Goal: Find specific page/section: Find specific page/section

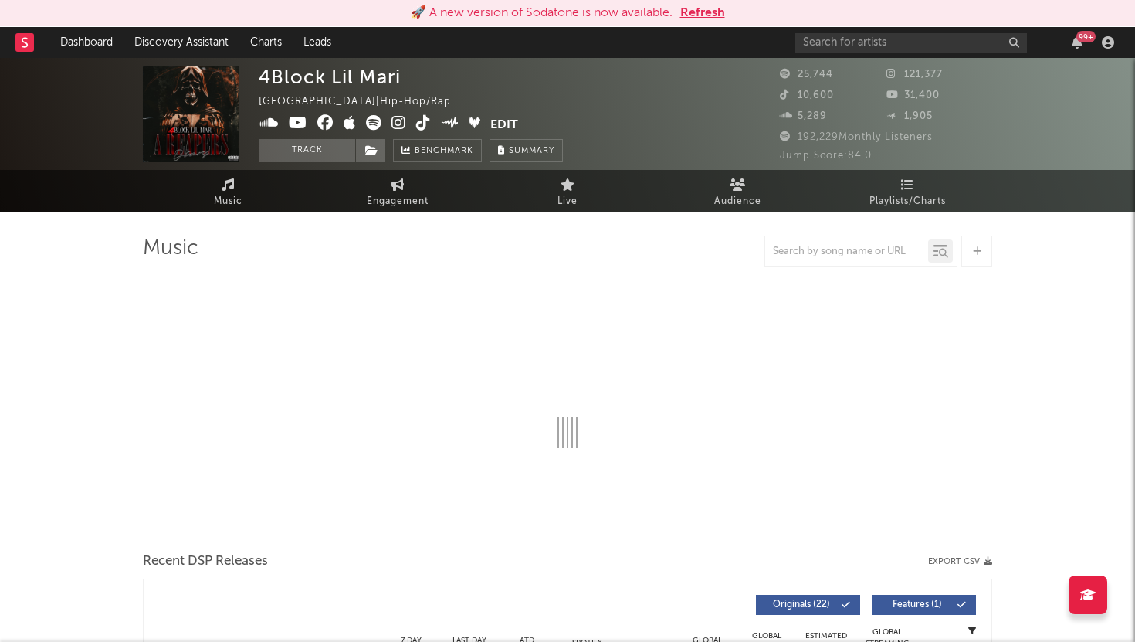
click at [700, 8] on button "Refresh" at bounding box center [702, 13] width 45 height 19
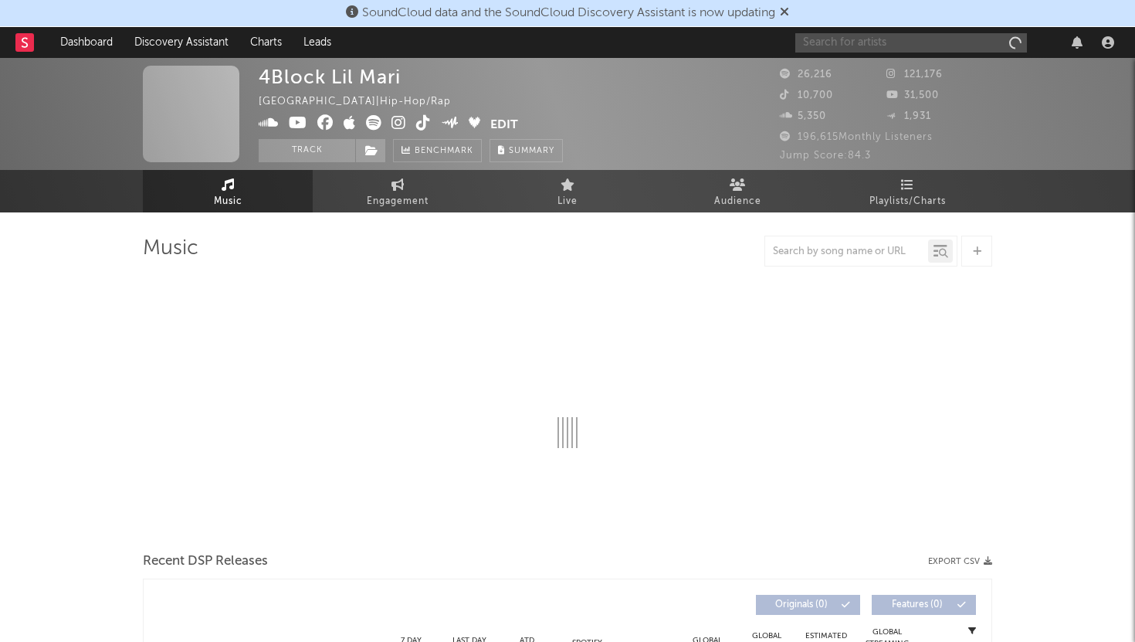
click at [905, 49] on input "text" at bounding box center [911, 42] width 232 height 19
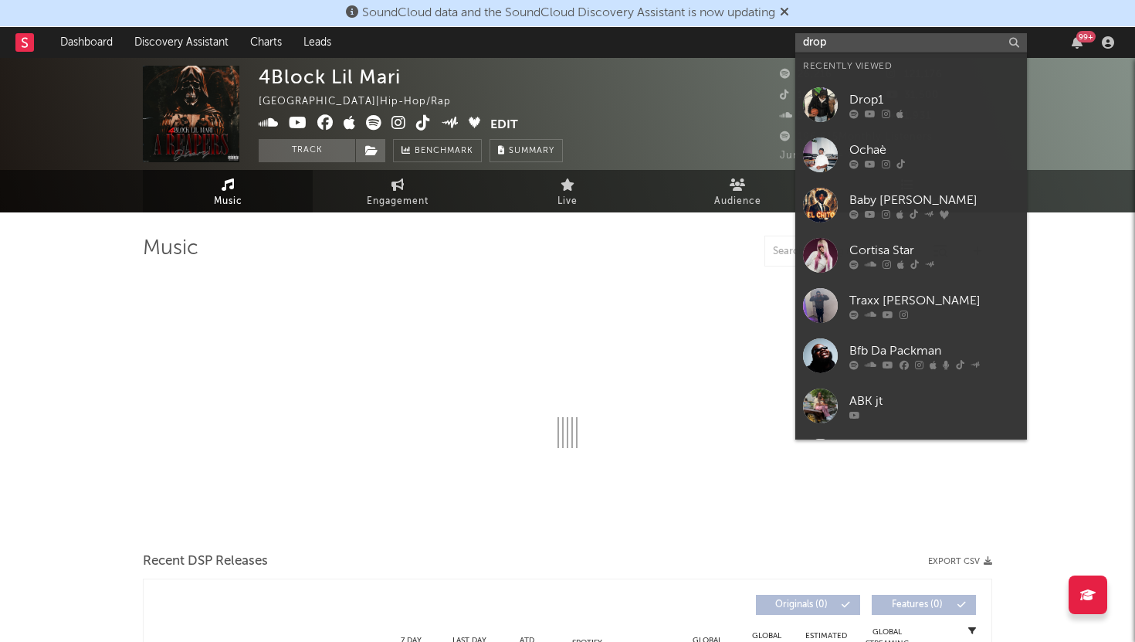
type input "drop1"
select select "6m"
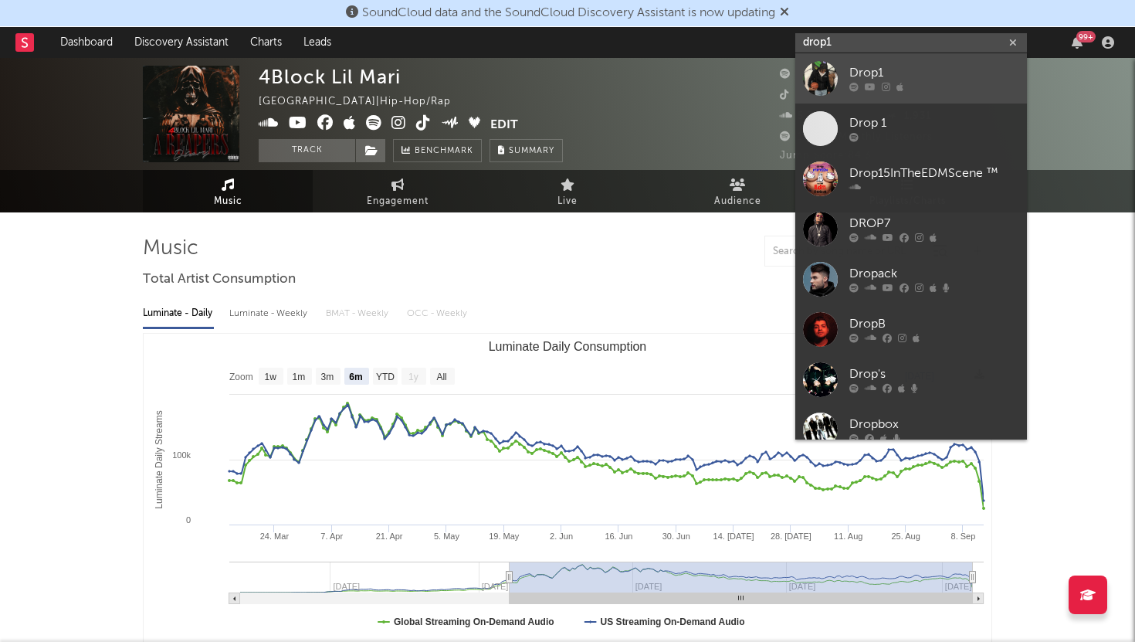
type input "drop1"
click at [917, 74] on div "Drop1" at bounding box center [934, 73] width 170 height 19
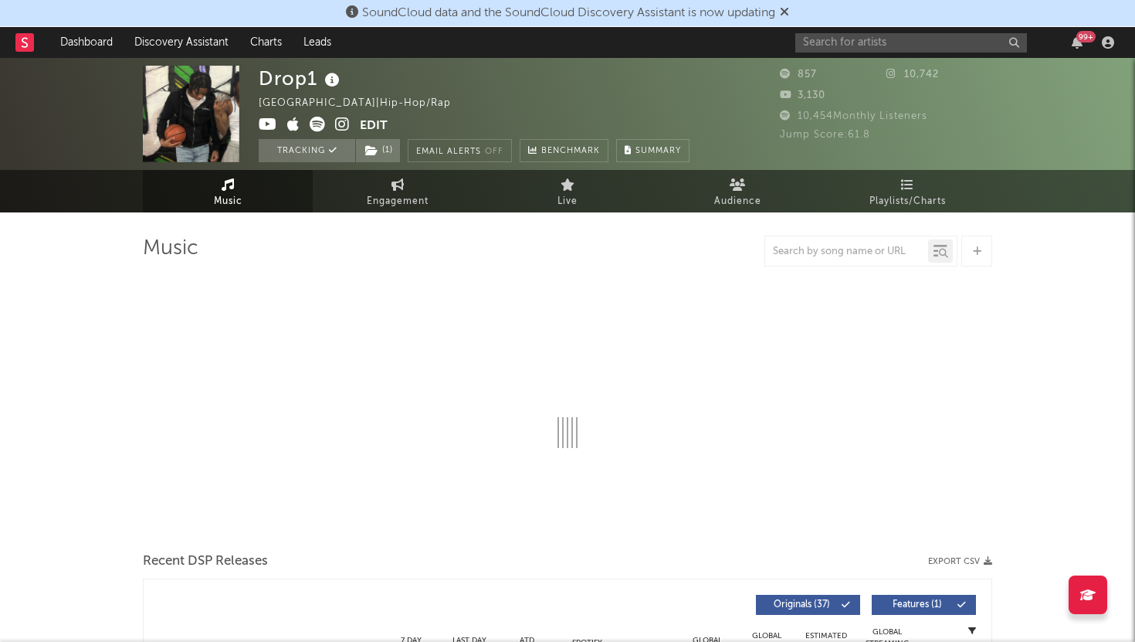
select select "1w"
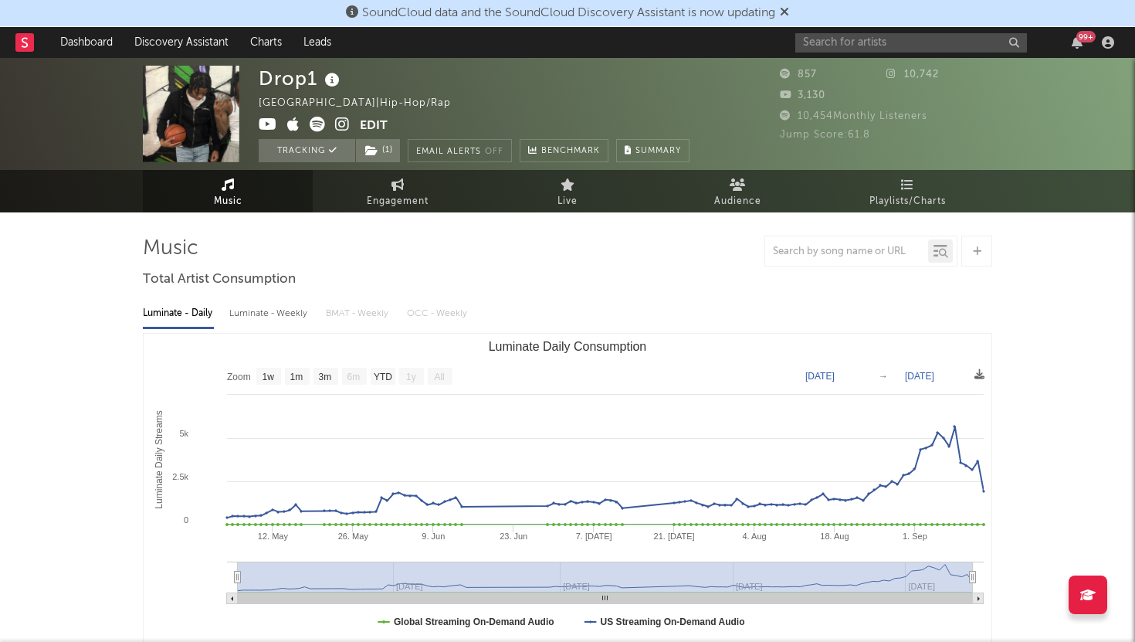
click at [788, 8] on icon at bounding box center [784, 11] width 9 height 12
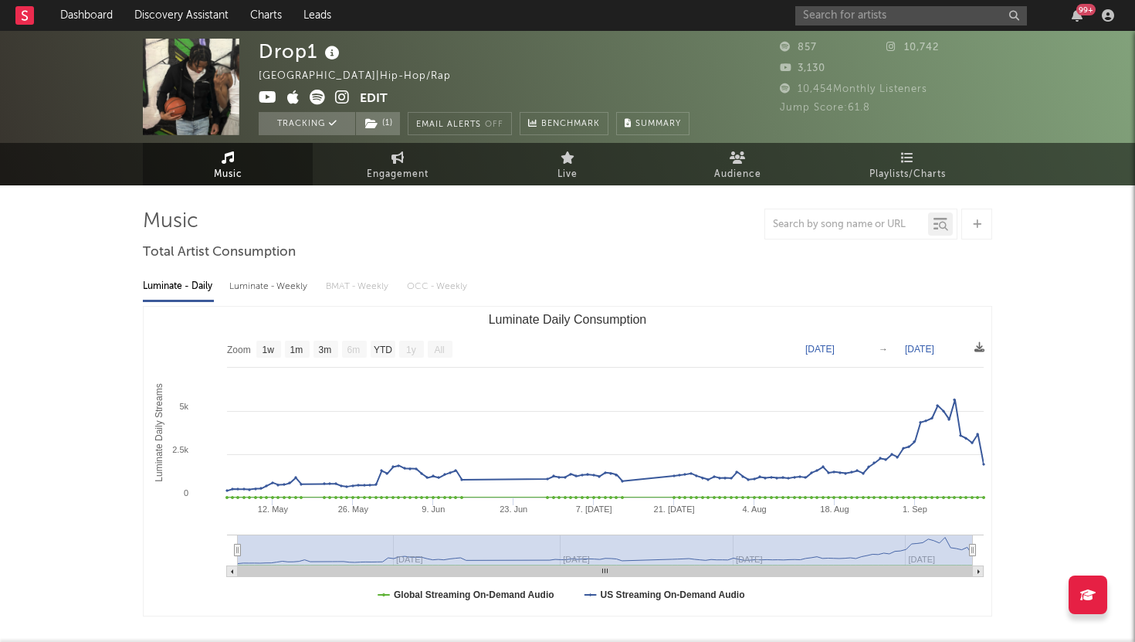
click at [256, 290] on div "Luminate - Weekly" at bounding box center [269, 286] width 81 height 26
select select "6m"
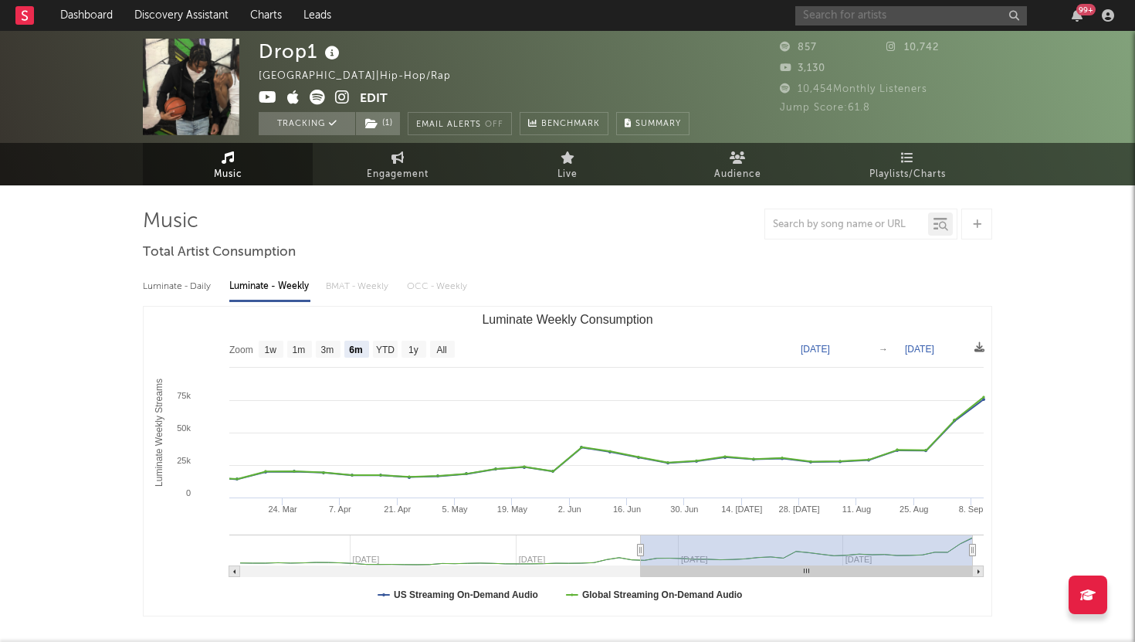
click at [876, 14] on input "text" at bounding box center [911, 15] width 232 height 19
